Goal: Navigation & Orientation: Find specific page/section

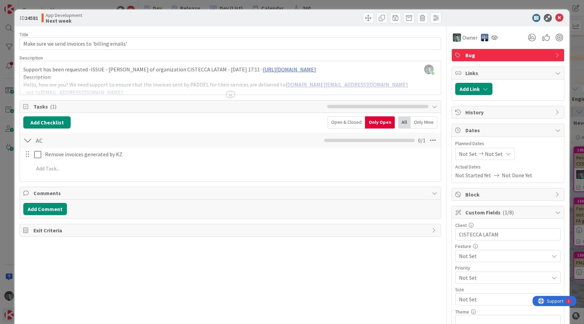
scroll to position [0, 699]
click at [228, 8] on div "ID 24581 App Development Next week Title 46 / 128 Make sure we send invoices to…" at bounding box center [292, 162] width 584 height 324
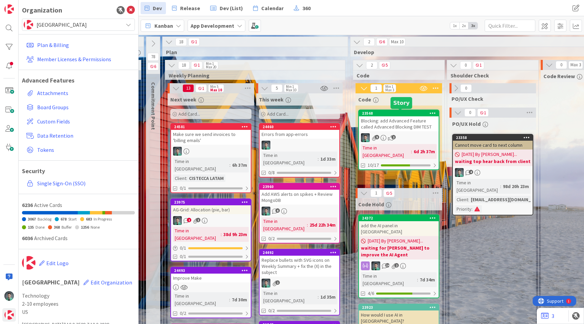
click at [402, 134] on div "9 2" at bounding box center [399, 137] width 80 height 9
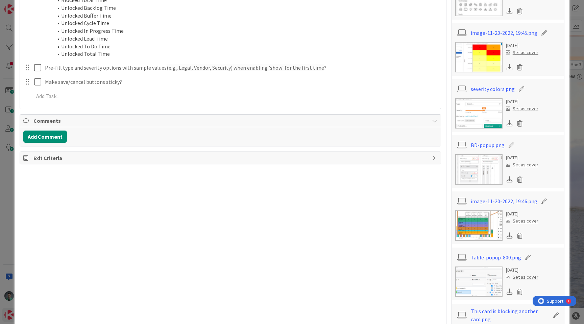
scroll to position [576, 0]
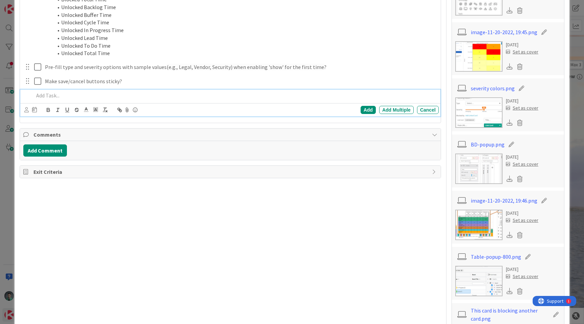
click at [171, 97] on p at bounding box center [235, 96] width 402 height 8
